Goal: Check status: Check status

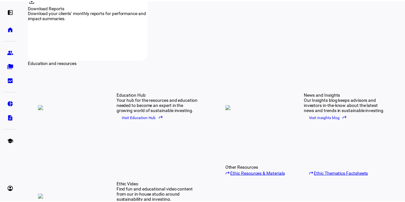
scroll to position [709, 0]
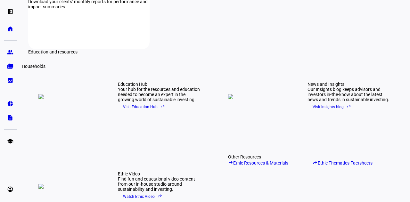
click at [10, 66] on eth-mat-symbol "folder_copy" at bounding box center [10, 66] width 6 height 6
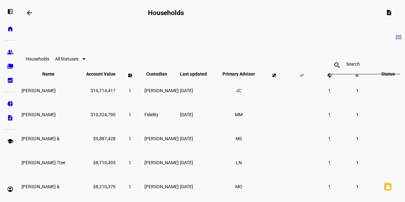
scroll to position [2, 0]
click at [356, 66] on input at bounding box center [364, 64] width 37 height 5
type input "l"
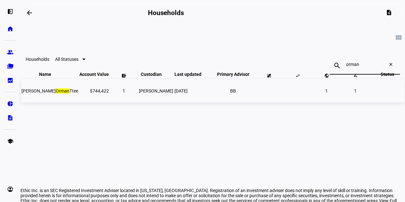
type input "orman"
click at [64, 93] on span "[PERSON_NAME]" at bounding box center [49, 90] width 57 height 5
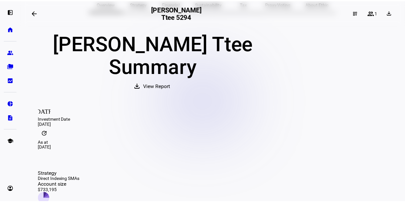
scroll to position [44, 0]
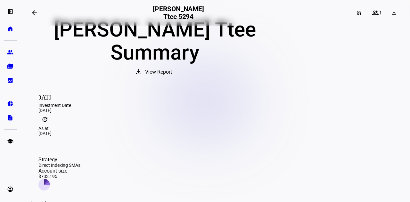
click at [172, 80] on span "View Report" at bounding box center [158, 71] width 27 height 15
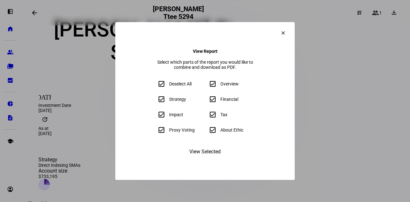
click at [209, 159] on span "View Selected" at bounding box center [204, 151] width 31 height 15
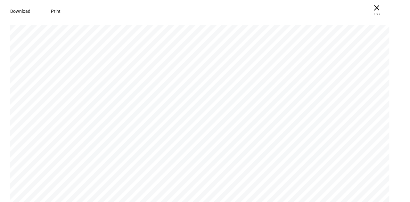
scroll to position [0, 0]
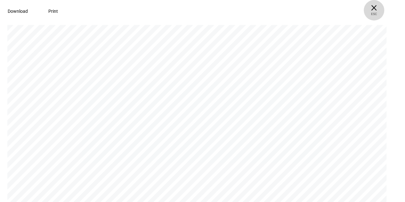
click at [384, 11] on span "ESC" at bounding box center [374, 11] width 20 height 9
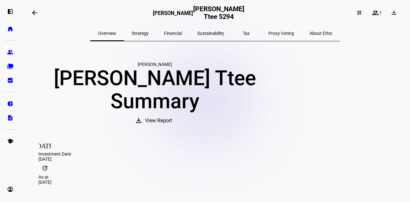
click at [182, 34] on span "Financial" at bounding box center [173, 33] width 18 height 4
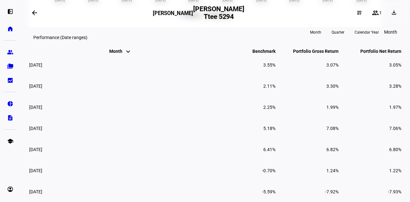
scroll to position [534, 0]
